Goal: Transaction & Acquisition: Obtain resource

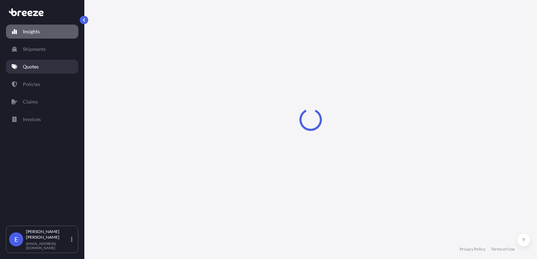
click at [42, 61] on link "Quotes" at bounding box center [42, 67] width 72 height 14
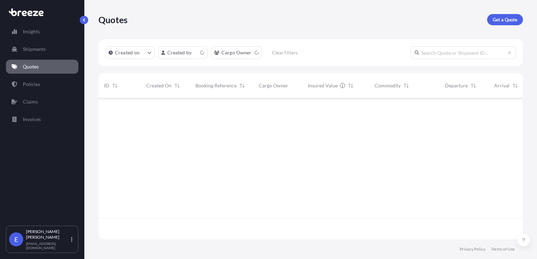
scroll to position [140, 419]
click at [503, 17] on p "Get a Quote" at bounding box center [505, 19] width 25 height 7
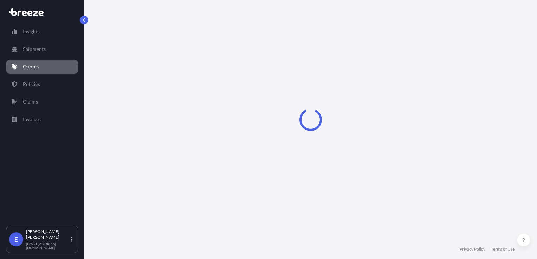
select select "Sea"
select select "1"
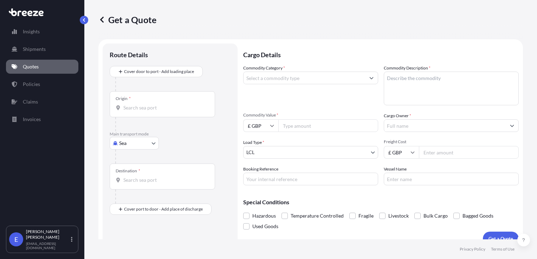
scroll to position [10, 0]
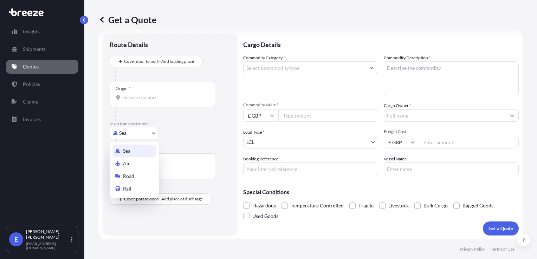
click at [135, 135] on body "Insights Shipments Quotes Policies Claims Invoices E [PERSON_NAME] [EMAIL_ADDRE…" at bounding box center [268, 129] width 537 height 259
click at [128, 166] on span "Air" at bounding box center [126, 163] width 7 height 7
select select "Air"
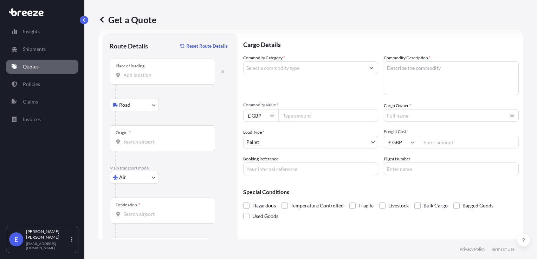
click at [137, 72] on input "Place of loading" at bounding box center [164, 75] width 83 height 7
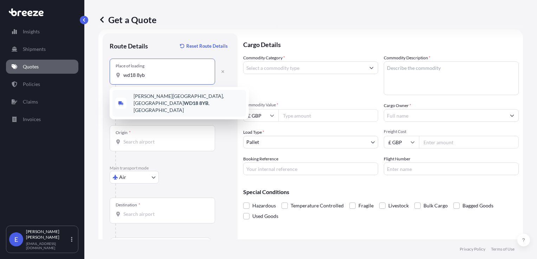
click at [139, 98] on span "[PERSON_NAME][STREET_ADDRESS]" at bounding box center [189, 103] width 110 height 21
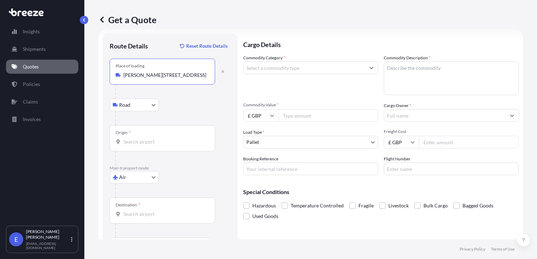
type input "[PERSON_NAME][STREET_ADDRESS]"
click at [132, 139] on input "Origin *" at bounding box center [164, 142] width 83 height 7
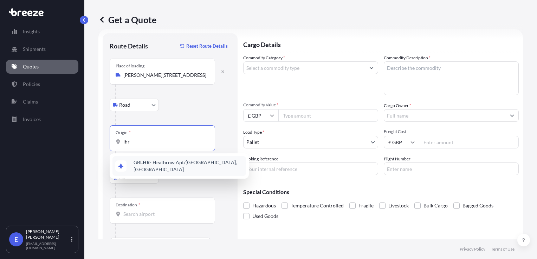
click at [133, 164] on div "GB LHR - Heathrow Apt/[GEOGRAPHIC_DATA], [GEOGRAPHIC_DATA]" at bounding box center [179, 166] width 134 height 20
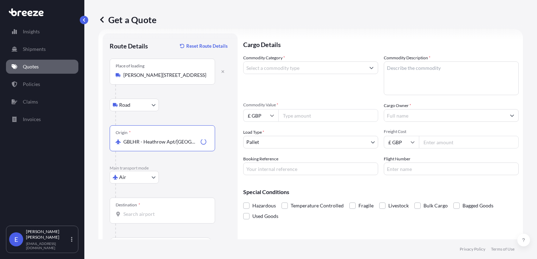
type input "GBLHR - Heathrow Apt/[GEOGRAPHIC_DATA], [GEOGRAPHIC_DATA]"
click at [141, 206] on div "Destination *" at bounding box center [162, 211] width 105 height 26
click at [141, 211] on input "Destination *" at bounding box center [164, 214] width 83 height 7
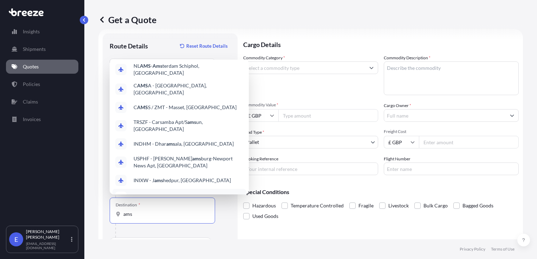
scroll to position [0, 0]
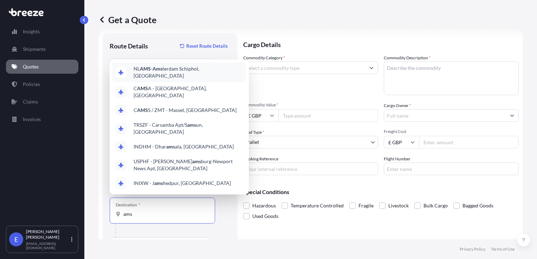
click at [188, 71] on span "NL AMS - Ams terdam Schiphol, [GEOGRAPHIC_DATA]" at bounding box center [189, 72] width 110 height 14
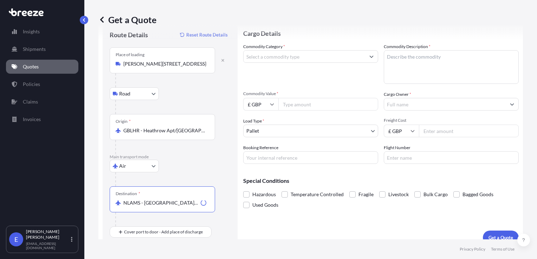
scroll to position [30, 0]
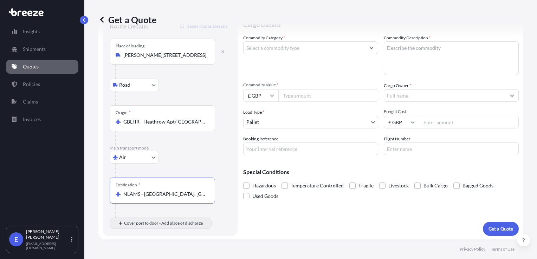
type input "NLAMS - [GEOGRAPHIC_DATA], [GEOGRAPHIC_DATA]"
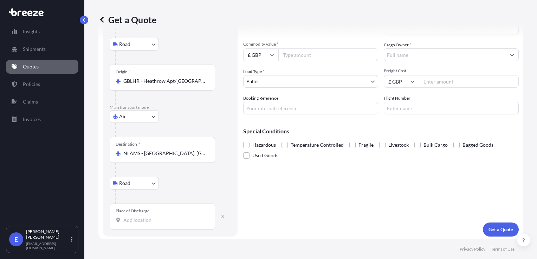
scroll to position [72, 0]
click at [136, 215] on div "Place of Discharge" at bounding box center [162, 216] width 105 height 26
click at [136, 216] on input "Place of Discharge" at bounding box center [164, 219] width 83 height 7
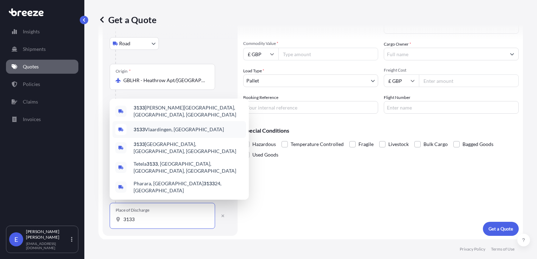
click at [148, 133] on span "3133 Vlaardingen, [GEOGRAPHIC_DATA]" at bounding box center [179, 129] width 90 height 7
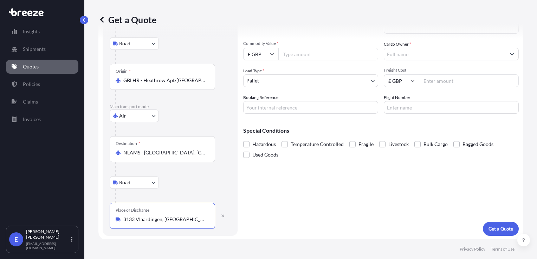
scroll to position [1, 0]
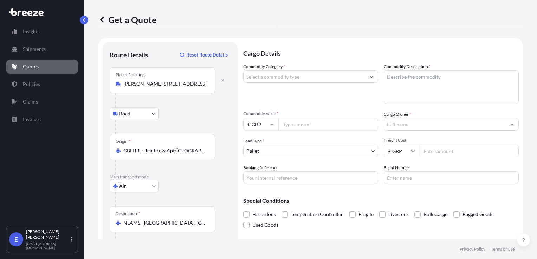
type input "3133 Vlaardingen, [GEOGRAPHIC_DATA]"
click at [288, 78] on input "Commodity Category *" at bounding box center [305, 76] width 122 height 13
type input "Miscellaneous Manufactured Articles"
click at [408, 76] on textarea "Commodity Description *" at bounding box center [451, 87] width 135 height 34
type textarea "Data Unit"
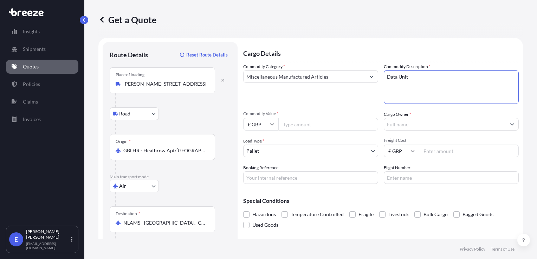
click at [290, 129] on input "Commodity Value *" at bounding box center [328, 124] width 100 height 13
click at [298, 126] on input "Commodity Value *" at bounding box center [328, 124] width 100 height 13
